Goal: Register for event/course

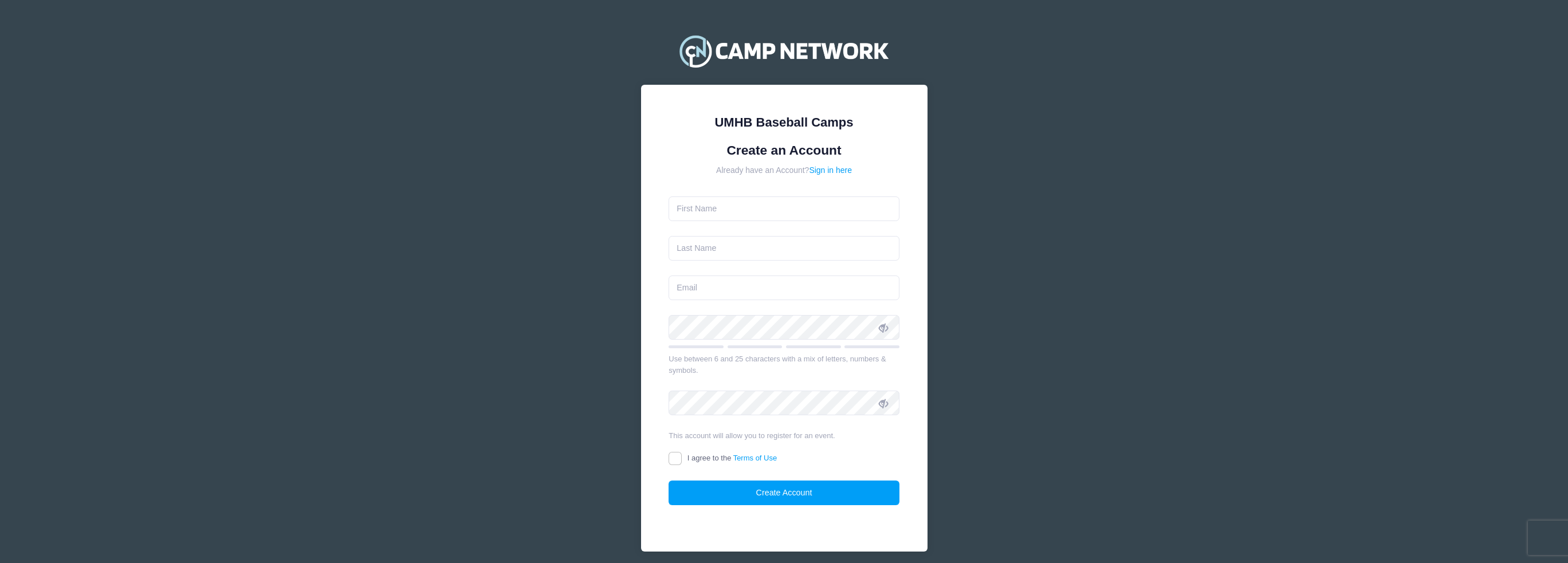
click at [761, 215] on input "text" at bounding box center [784, 208] width 231 height 24
type input "[PERSON_NAME]"
type input "[EMAIL_ADDRESS][DOMAIN_NAME]"
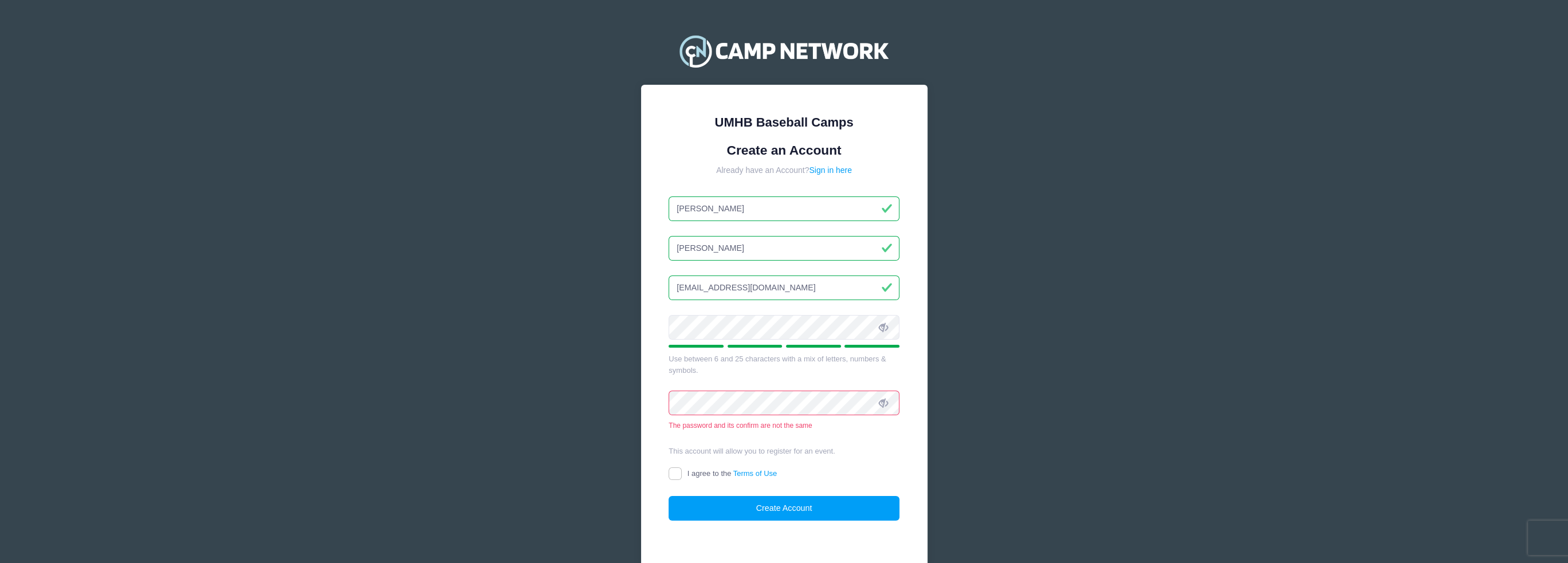
click at [883, 327] on icon at bounding box center [883, 328] width 9 height 9
click at [882, 403] on icon at bounding box center [883, 403] width 9 height 9
click at [678, 474] on input "I agree to the Terms of Use" at bounding box center [675, 474] width 13 height 13
checkbox input "true"
click at [827, 425] on div "The password and its confirm are not the same" at bounding box center [784, 425] width 231 height 10
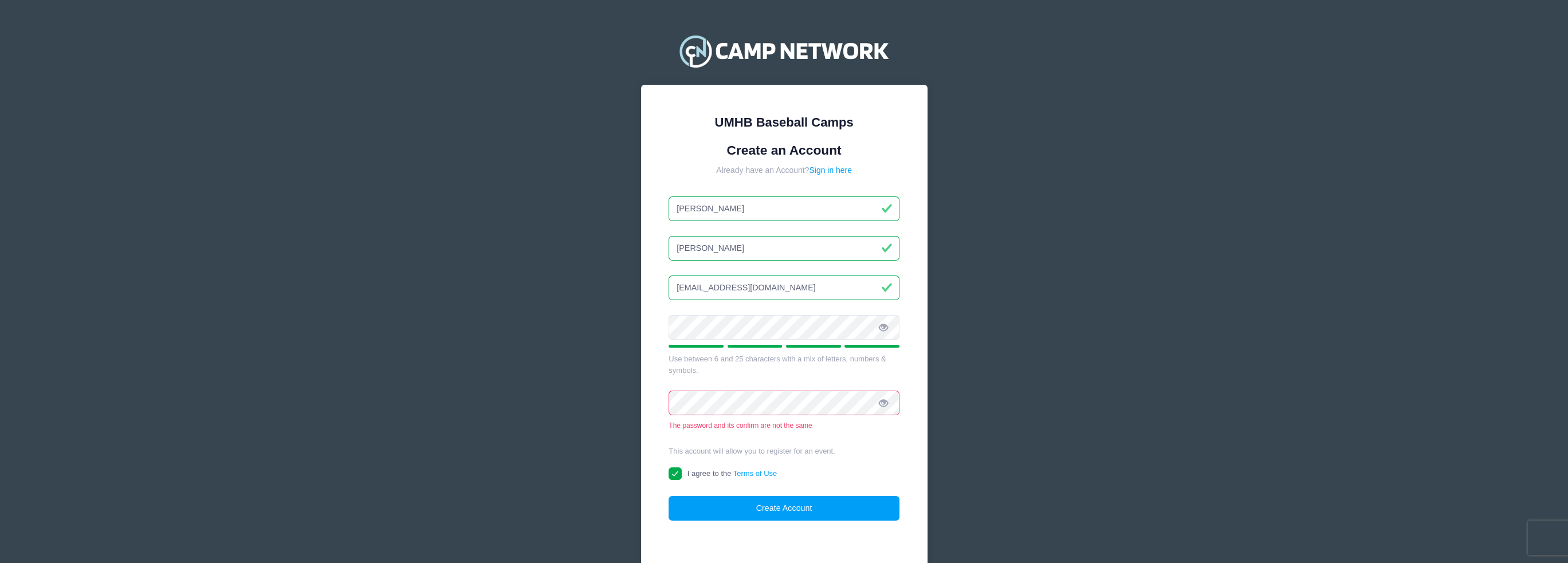
click at [601, 396] on div "UMHB Baseball Camps Create an Account Already have an Account? Sign in here [PE…" at bounding box center [784, 311] width 1568 height 623
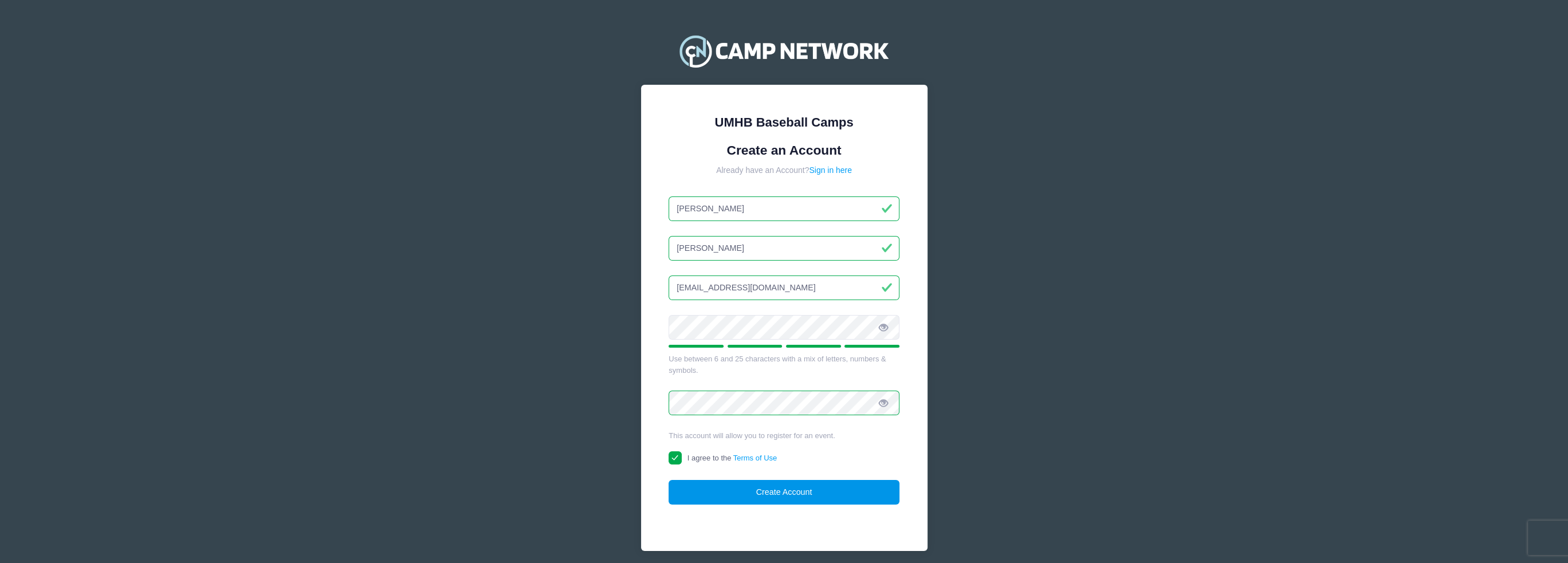
click at [753, 485] on button "Create Account" at bounding box center [784, 492] width 231 height 24
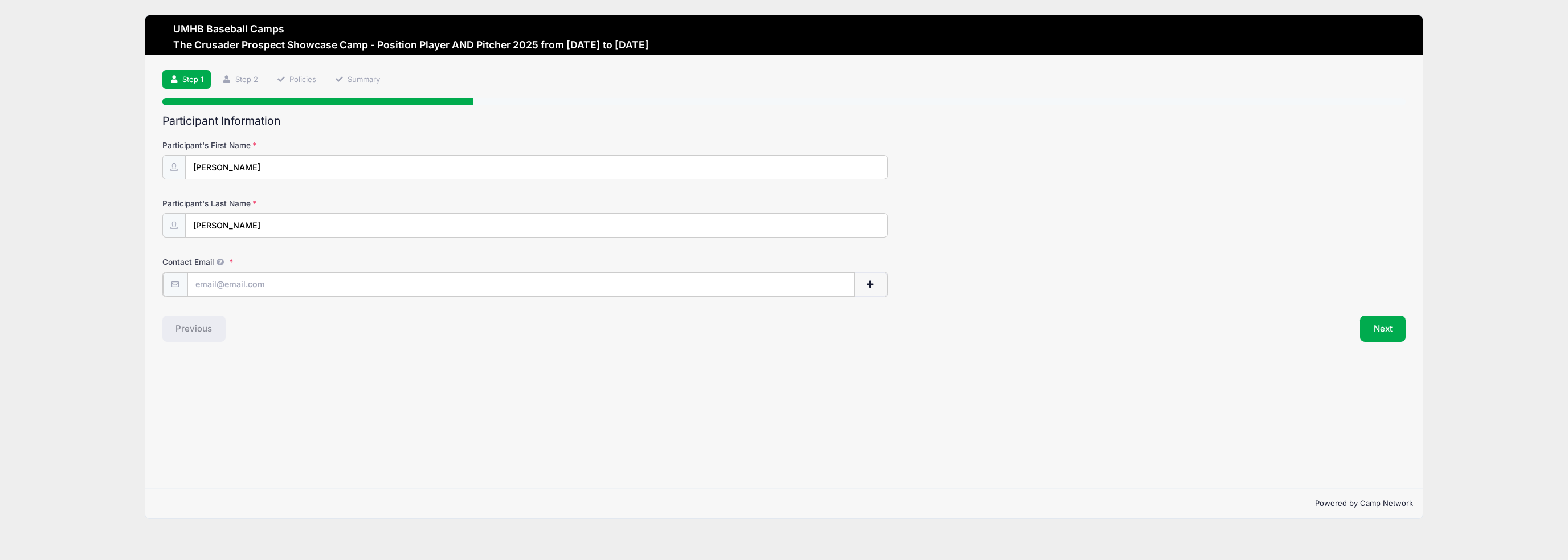
click at [339, 285] on input "Contact Email" at bounding box center [521, 284] width 668 height 24
click at [250, 283] on input "cannonkelly008@icloud.com" at bounding box center [521, 284] width 668 height 24
type input "[EMAIL_ADDRESS][DOMAIN_NAME]"
click at [1373, 327] on button "Next" at bounding box center [1383, 327] width 46 height 26
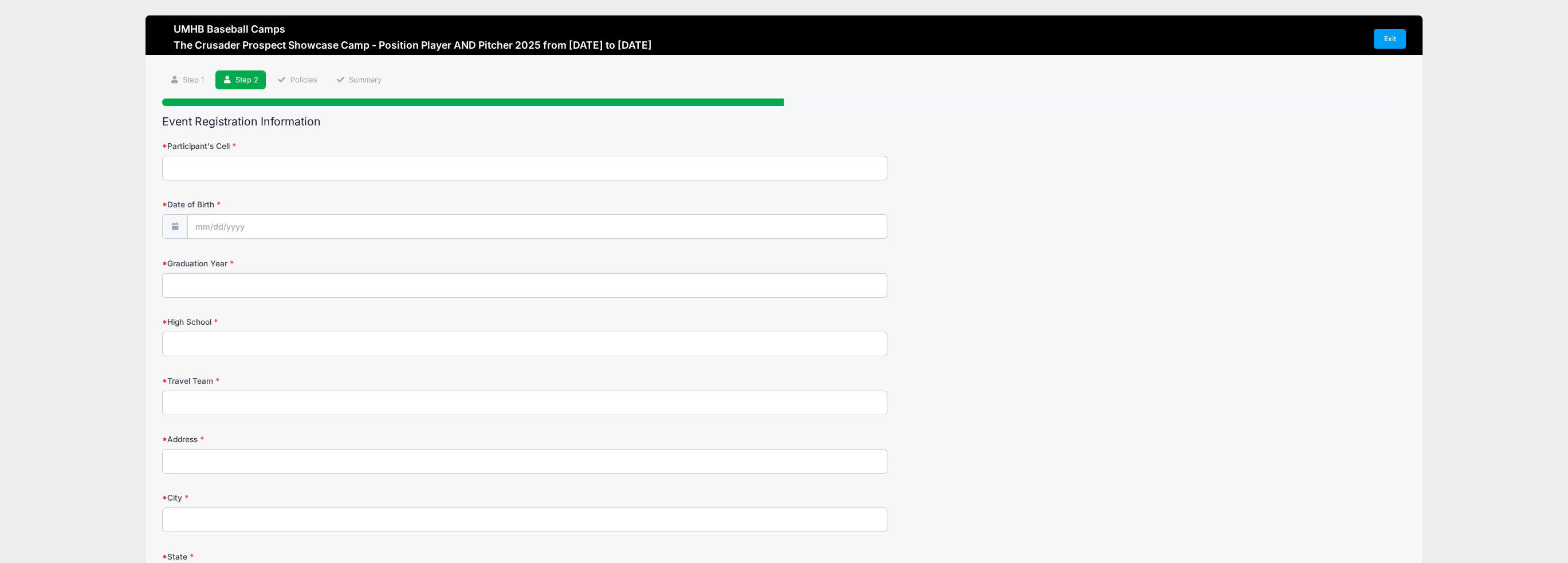
click at [282, 170] on input "Participant's Cell" at bounding box center [524, 167] width 725 height 24
type input "2105429094"
click at [232, 225] on input "Date of Birth" at bounding box center [538, 227] width 699 height 24
click at [296, 256] on input "2025" at bounding box center [295, 256] width 38 height 17
click at [307, 260] on span at bounding box center [309, 260] width 8 height 9
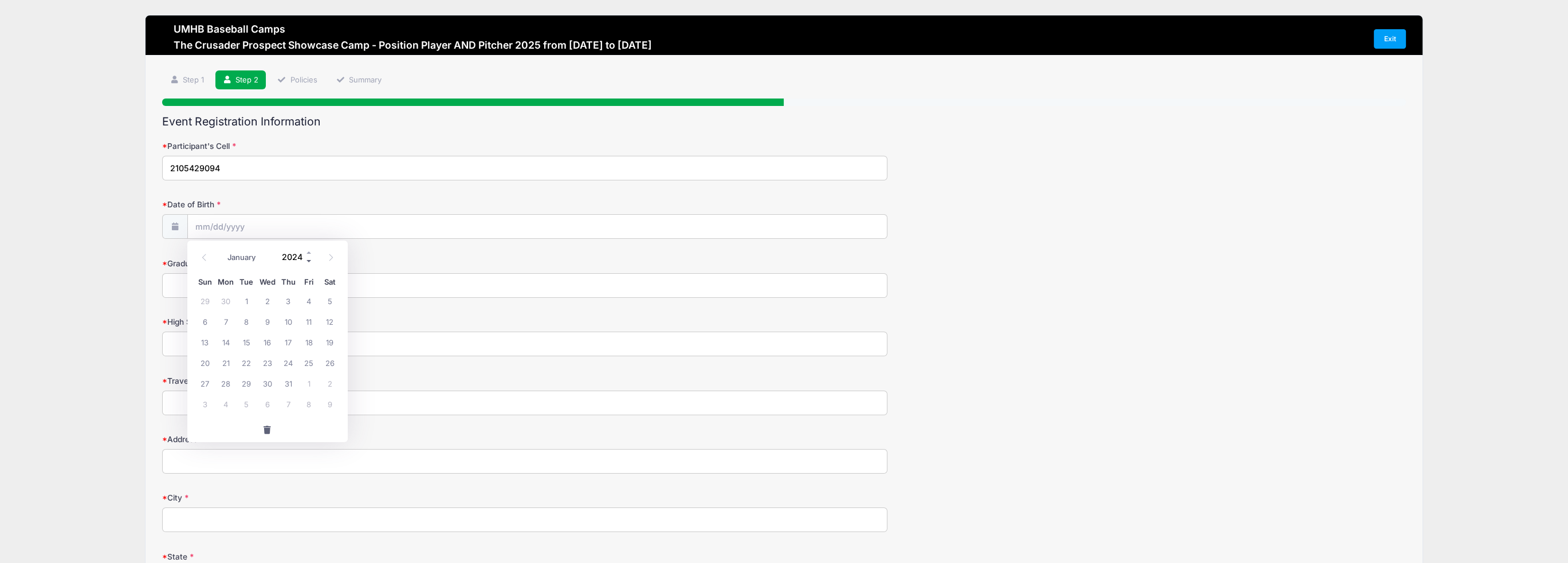
click at [307, 260] on span at bounding box center [309, 260] width 8 height 9
click at [307, 260] on span at bounding box center [309, 260] width 8 height 9
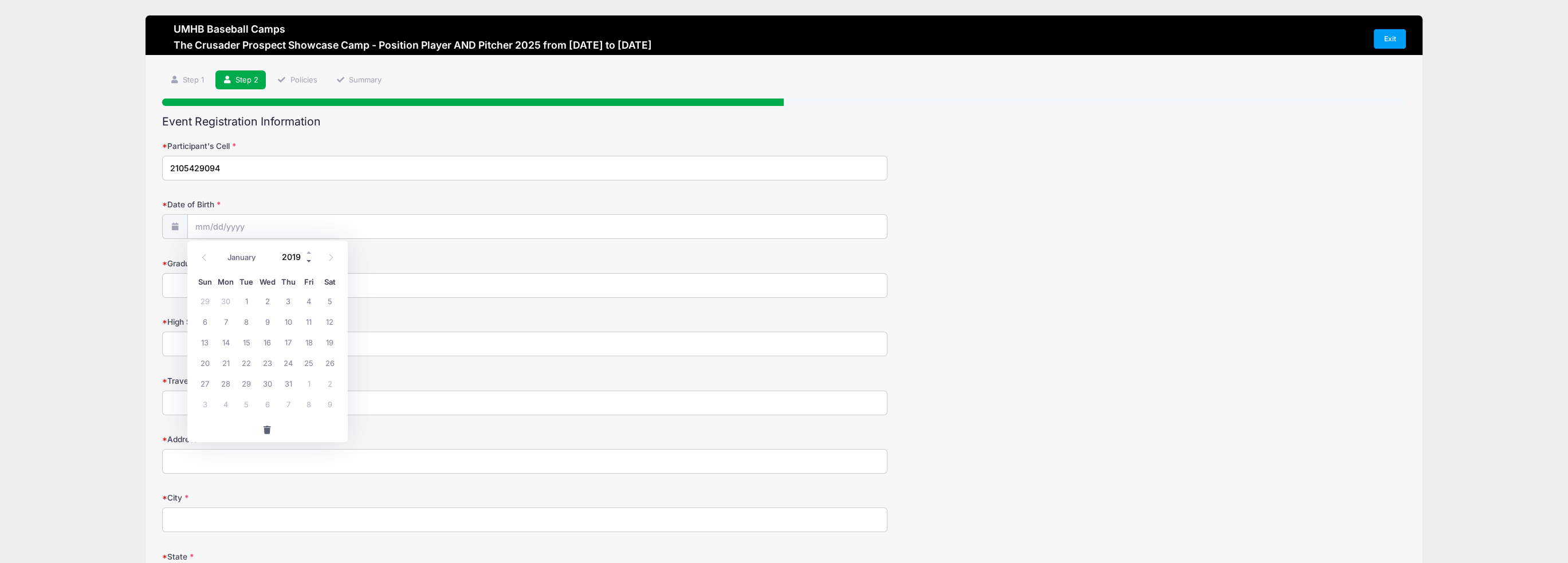
click at [307, 260] on span at bounding box center [309, 260] width 8 height 9
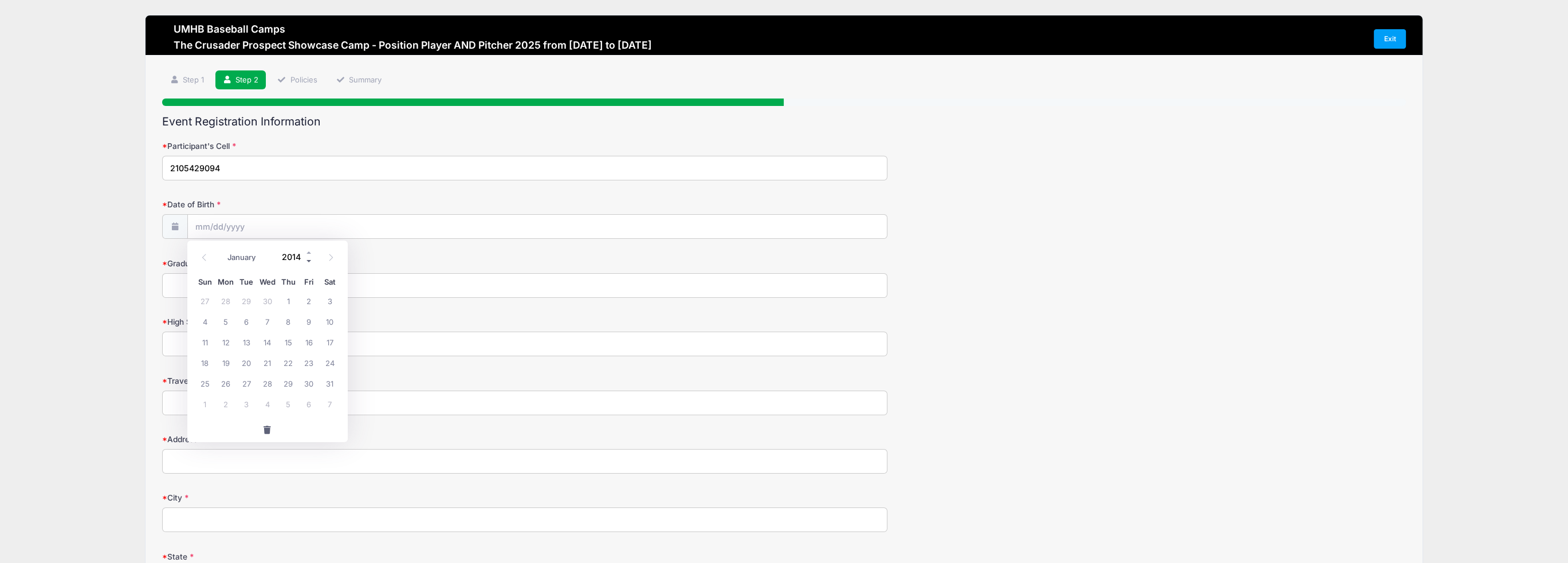
click at [307, 260] on span at bounding box center [309, 260] width 8 height 9
click at [308, 260] on span at bounding box center [309, 260] width 8 height 9
click at [309, 260] on span at bounding box center [309, 260] width 8 height 9
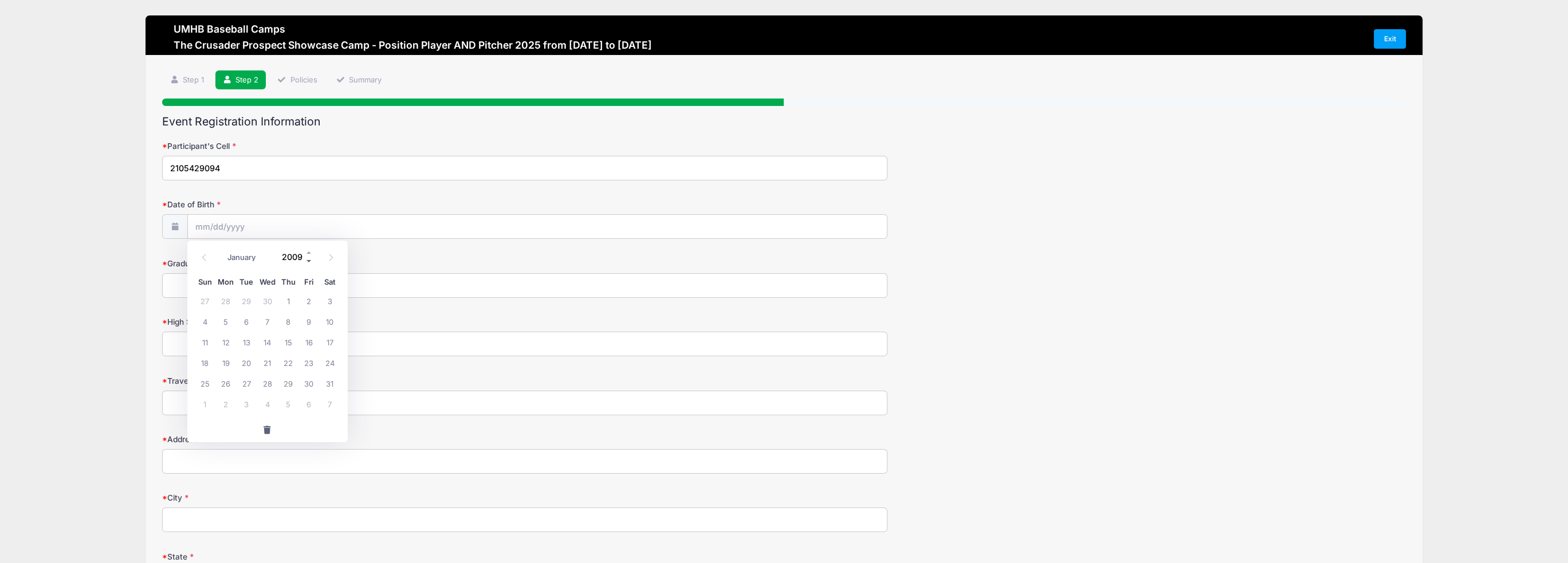
click at [308, 260] on span at bounding box center [309, 260] width 8 height 9
type input "2008"
click at [259, 258] on select "January February March April May June July August September October November De…" at bounding box center [246, 256] width 51 height 15
select select "7"
click at [221, 249] on select "January February March April May June July August September October November De…" at bounding box center [246, 256] width 51 height 15
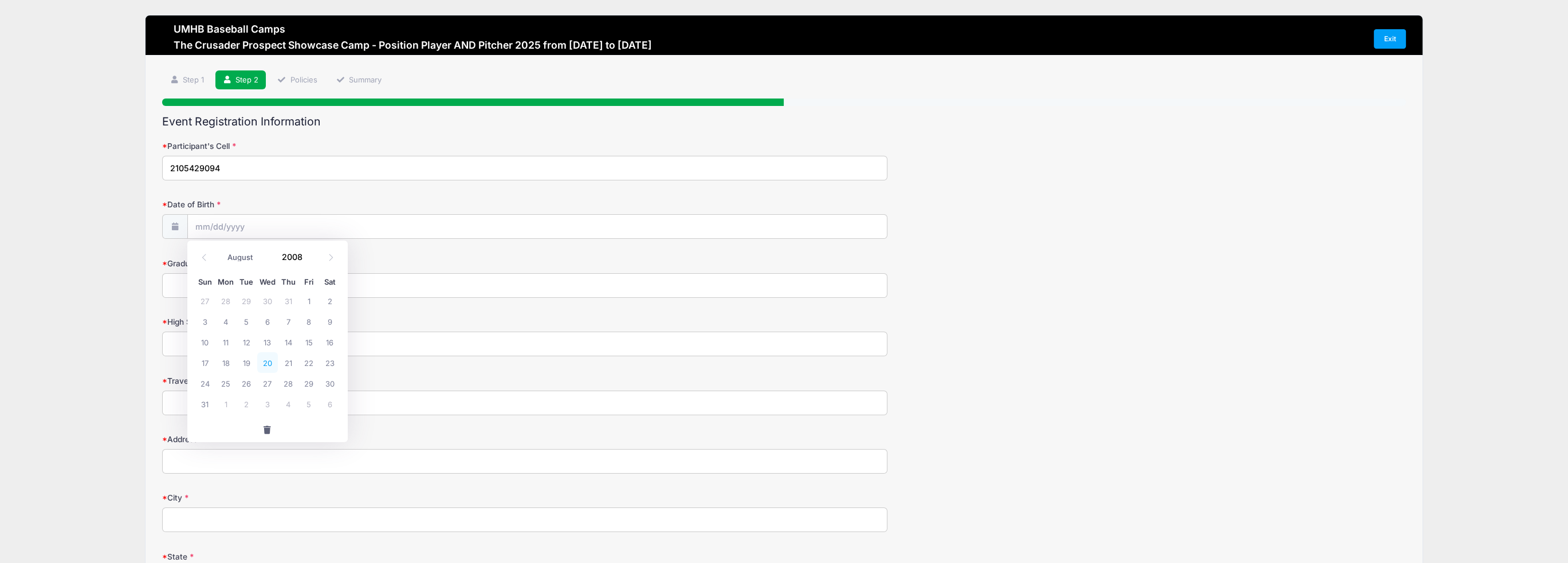
click at [266, 364] on span "20" at bounding box center [268, 362] width 20 height 20
type input "08/20/2008"
click at [254, 285] on input "Graduation Year" at bounding box center [524, 285] width 725 height 24
type input "2027"
click at [248, 339] on input "High School" at bounding box center [524, 343] width 725 height 24
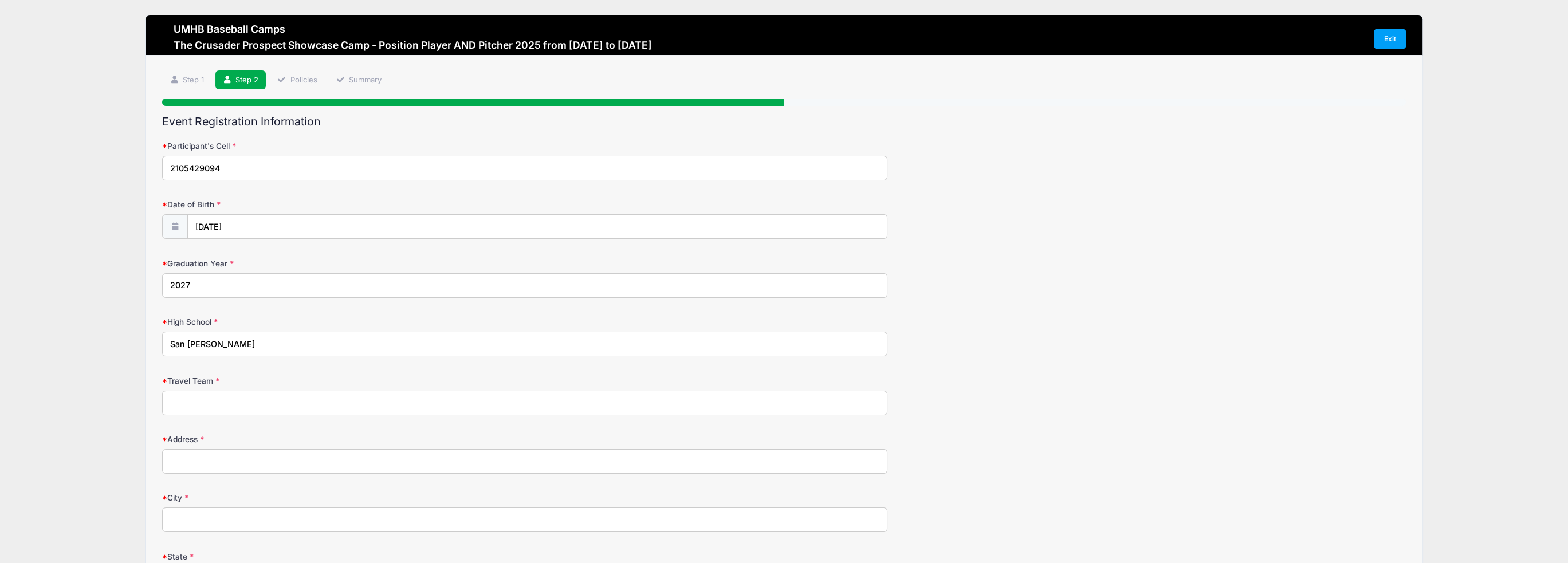
type input "San Antonio Christian"
type input "South Texas Sliders"
type input "217 Redwood St."
type input "San Antonio"
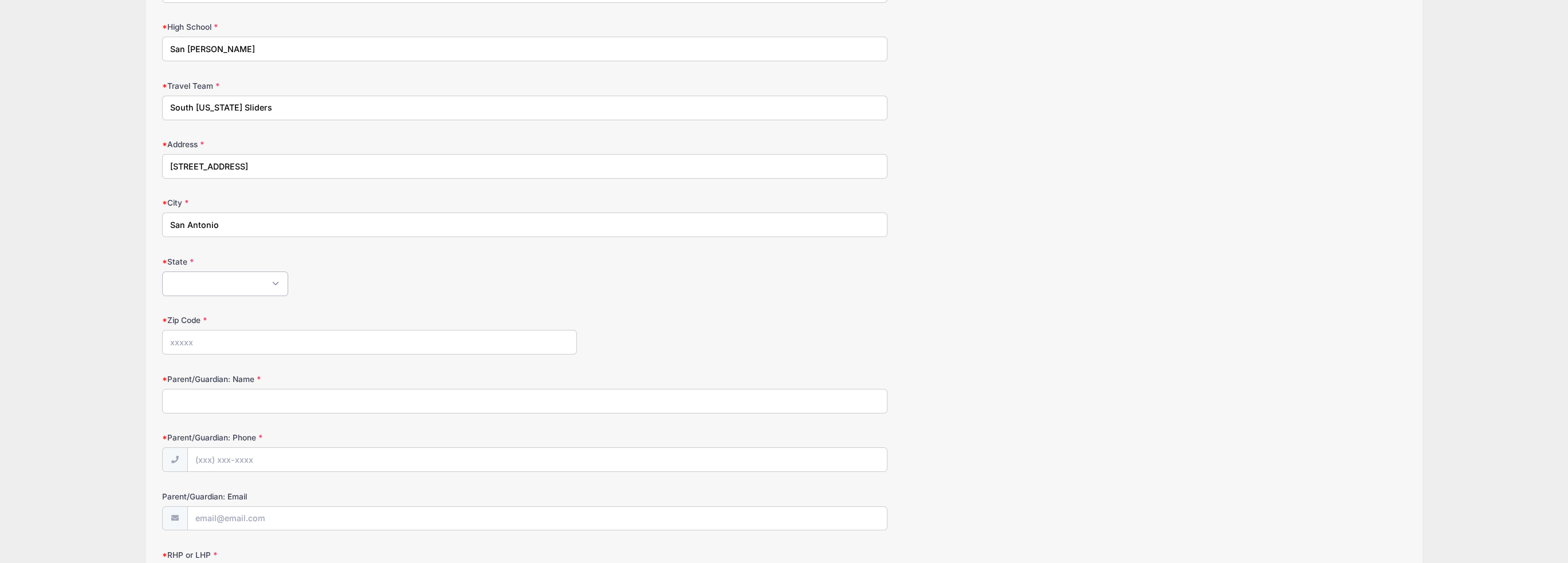
click at [282, 285] on select "Alabama Alaska American Samoa Arizona Arkansas Armed Forces Africa Armed Forces…" at bounding box center [225, 283] width 126 height 24
select select "TX"
click at [162, 271] on select "Alabama Alaska American Samoa Arizona Arkansas Armed Forces Africa Armed Forces…" at bounding box center [225, 283] width 126 height 24
click at [245, 401] on input "Parent/Guardian: Name" at bounding box center [524, 400] width 725 height 24
type input "Brian Cox"
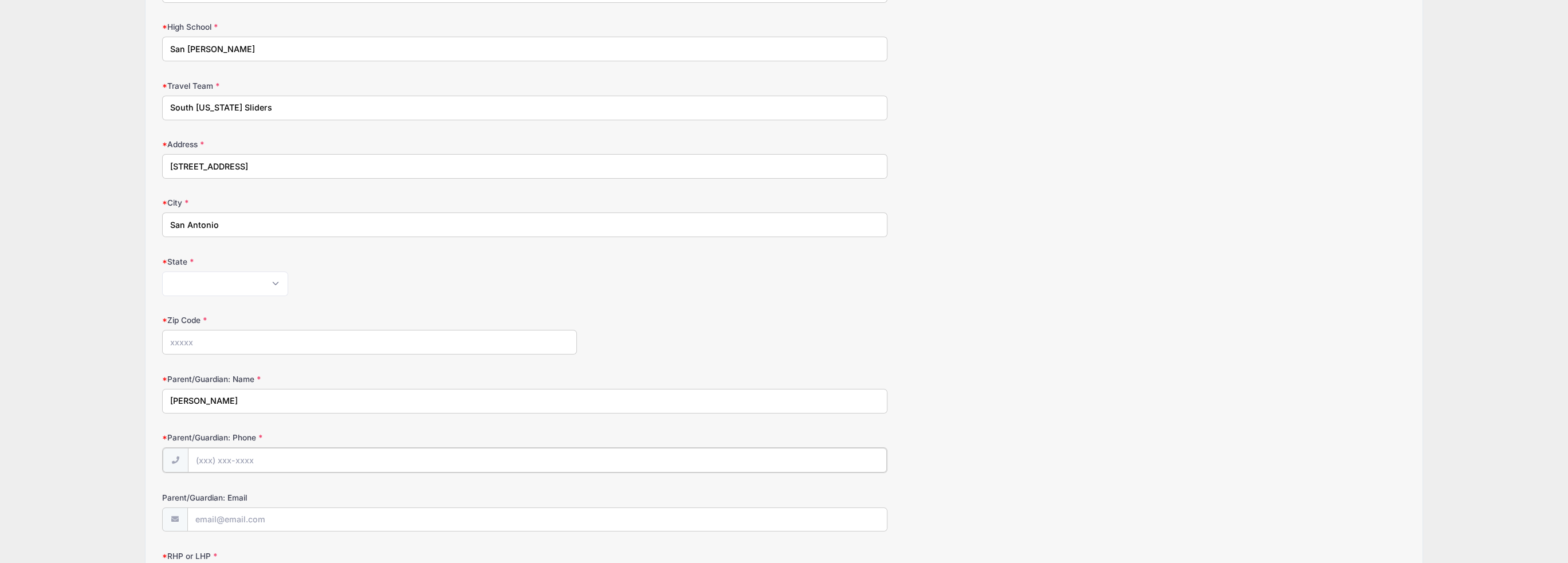
click at [202, 458] on input "Parent/Guardian: Phone" at bounding box center [538, 460] width 699 height 24
type input "(210) 410-4121"
click at [202, 515] on input "Parent/Guardian: Email" at bounding box center [538, 518] width 699 height 24
type input "bcox2@sbcglobal.net"
type input "78209"
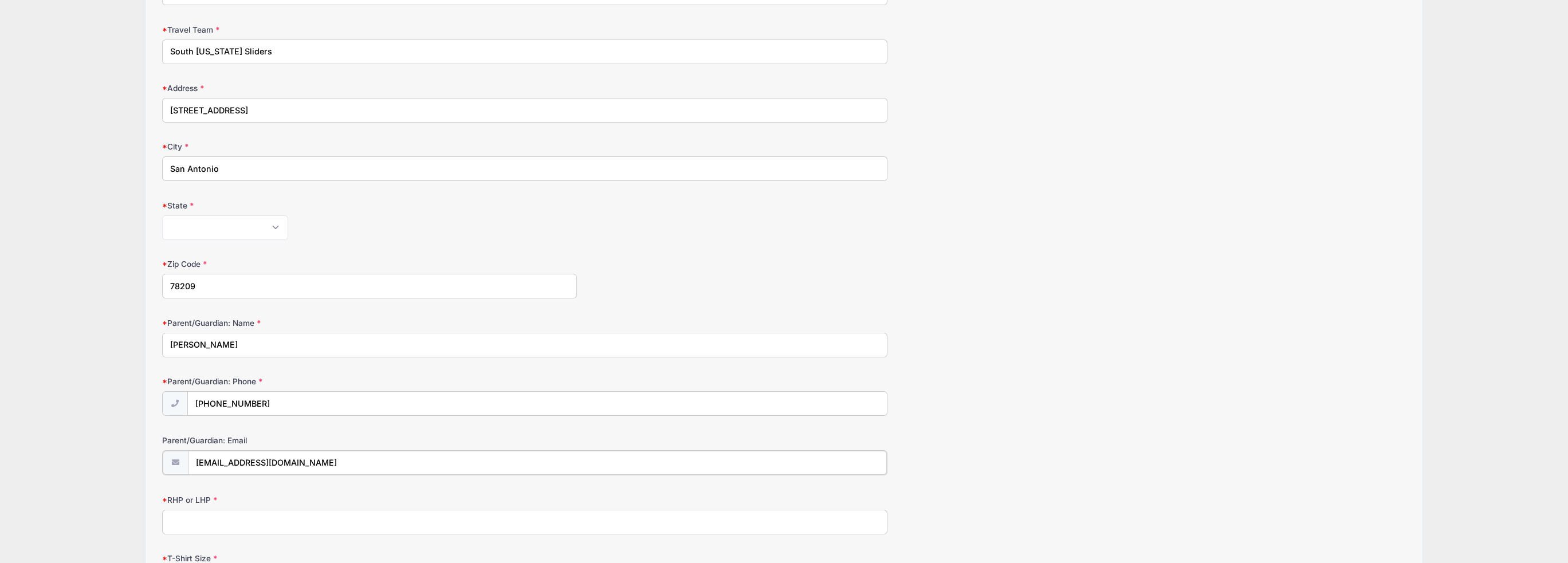
scroll to position [410, 0]
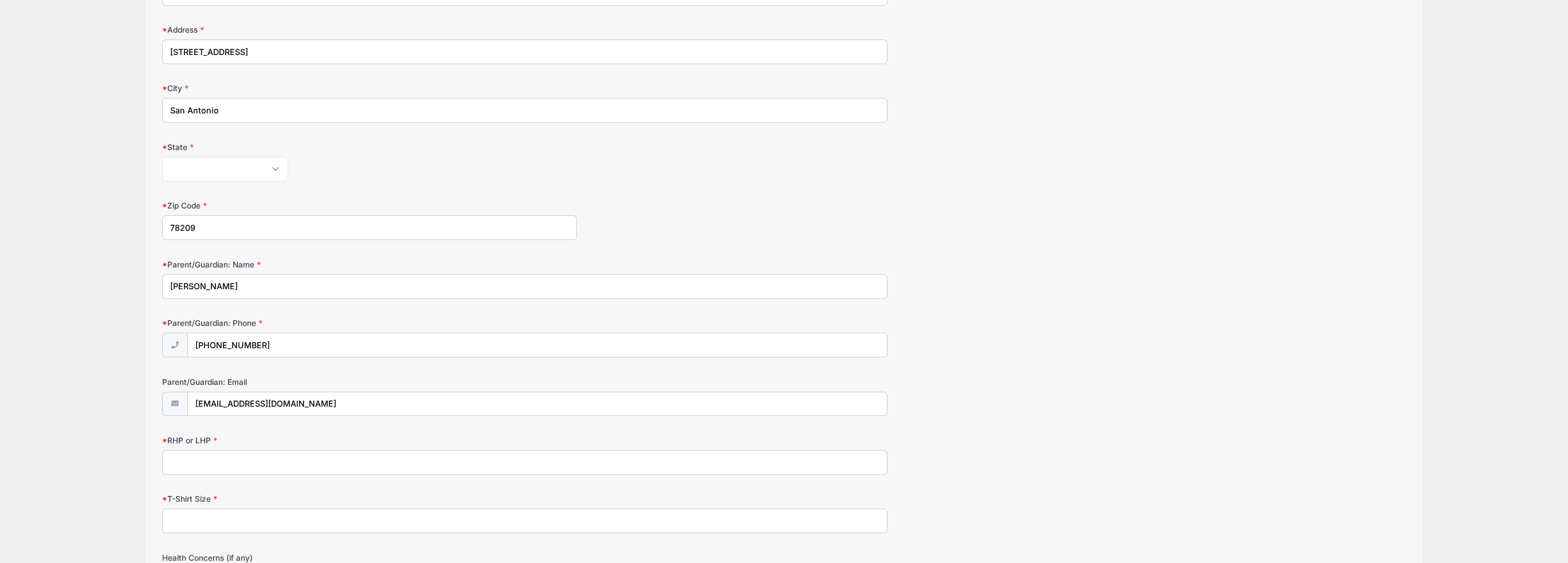
click at [390, 460] on input "RHP or LHP" at bounding box center [524, 462] width 725 height 24
type input "LHP"
click at [259, 520] on input "T-Shirt Size" at bounding box center [524, 520] width 725 height 24
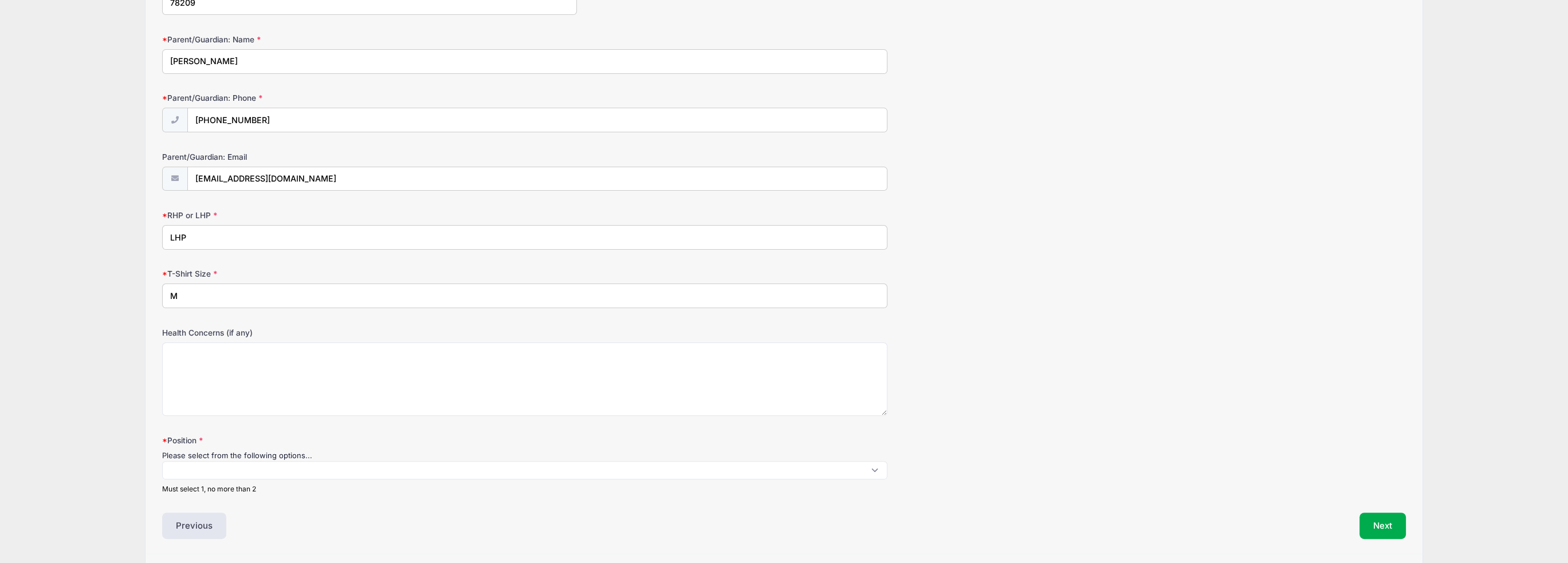
scroll to position [639, 0]
type input "M"
click at [872, 465] on span at bounding box center [524, 465] width 725 height 18
select select "OF"
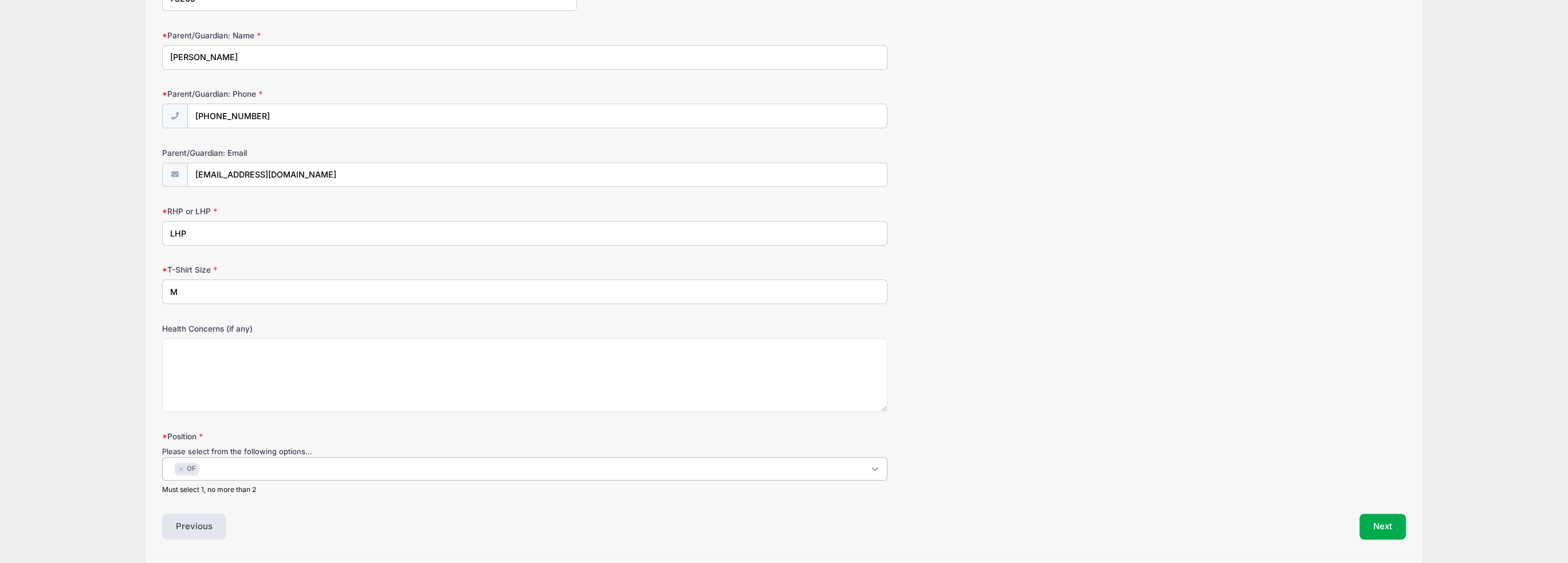
click at [875, 468] on span "× OF" at bounding box center [524, 468] width 725 height 23
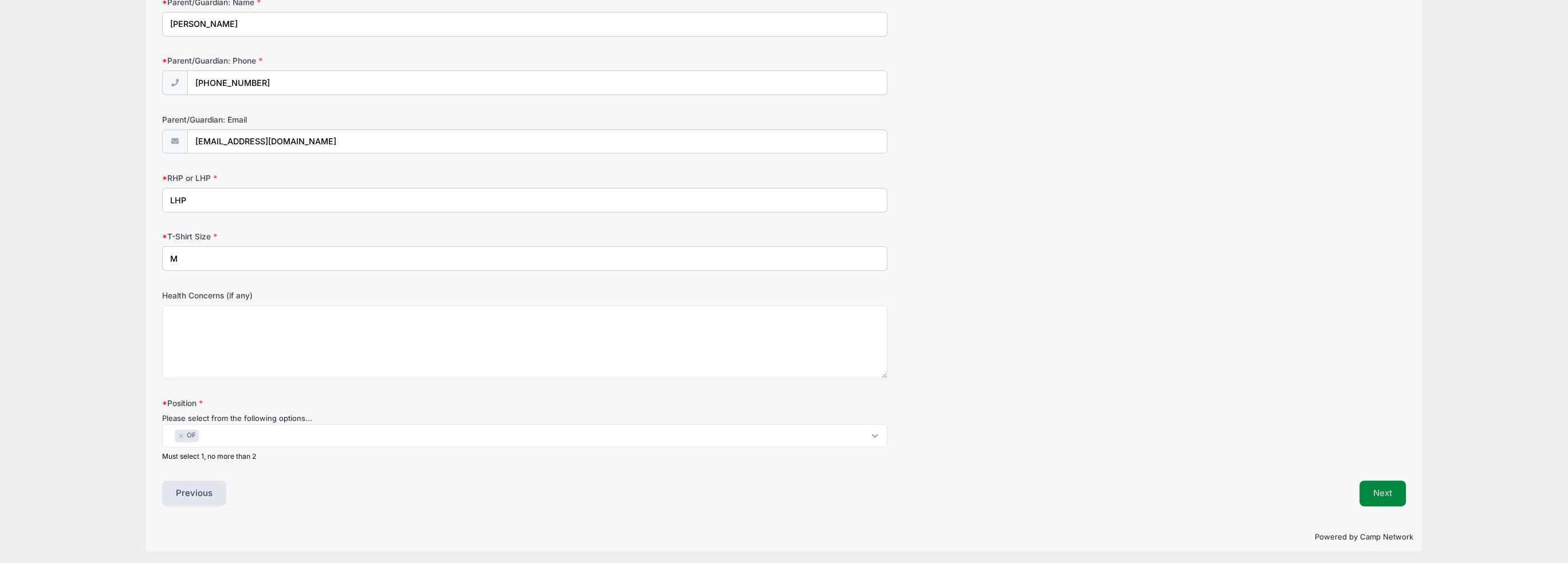
click at [1378, 486] on button "Next" at bounding box center [1383, 493] width 46 height 27
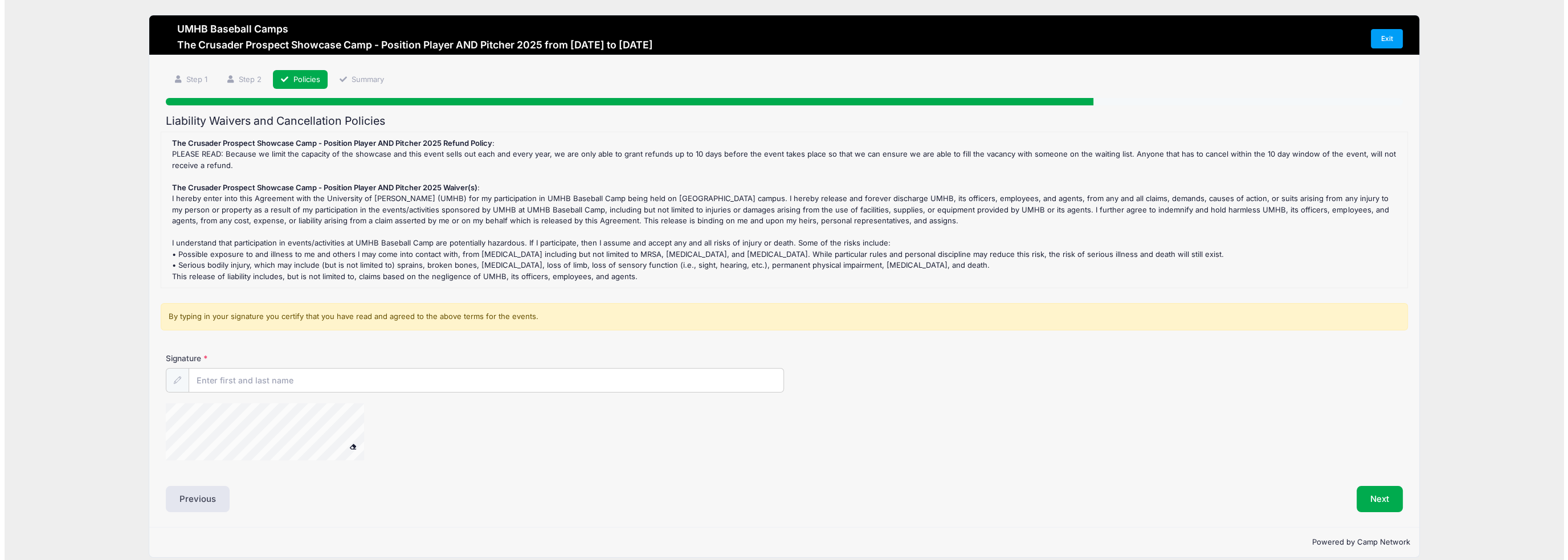
scroll to position [0, 0]
click at [243, 385] on input "Signature" at bounding box center [482, 380] width 595 height 24
type input "B"
type input "Cannon Cox"
click at [1363, 495] on button "Next" at bounding box center [1375, 499] width 46 height 26
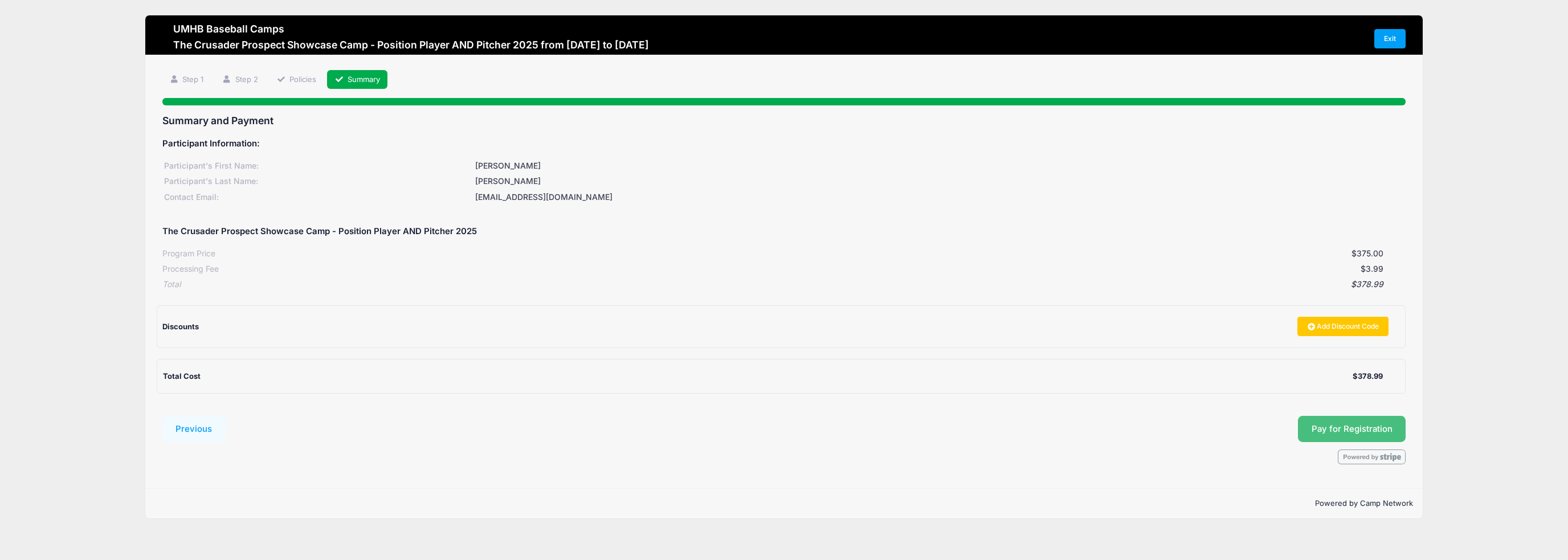
click at [1322, 426] on button "Pay for Registration" at bounding box center [1352, 429] width 108 height 26
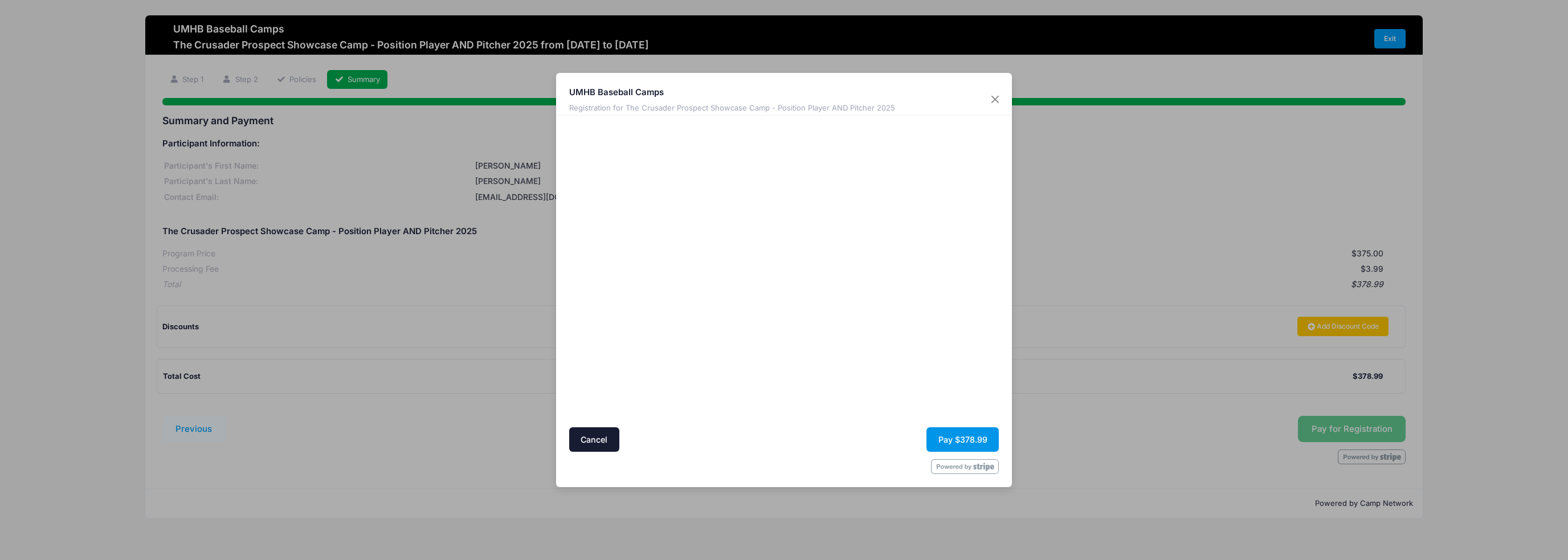
click at [954, 436] on button "Pay $378.99" at bounding box center [963, 439] width 72 height 24
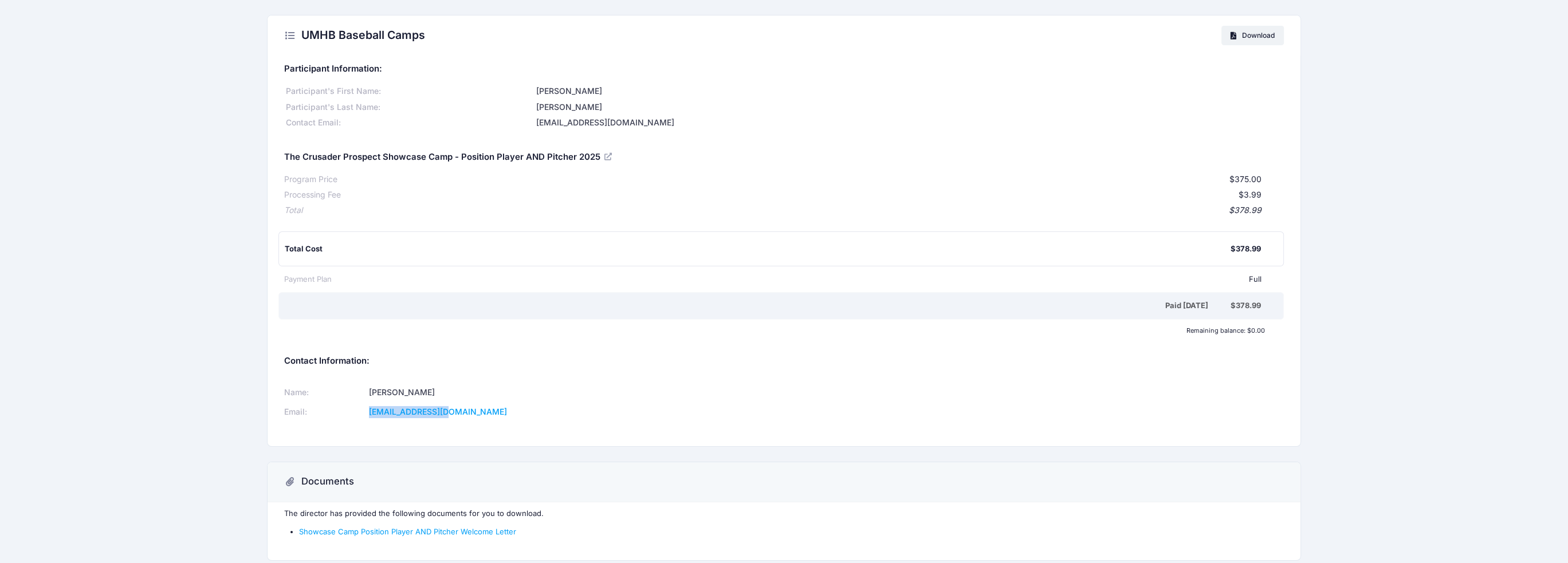
drag, startPoint x: 496, startPoint y: 411, endPoint x: 408, endPoint y: 418, distance: 88.3
click at [408, 418] on td "mstawski@umhb.edu" at bounding box center [567, 412] width 404 height 20
copy link "mstawski@umhb.edu"
click at [509, 384] on td "Mike Stawski" at bounding box center [567, 393] width 404 height 20
